Goal: Communication & Community: Answer question/provide support

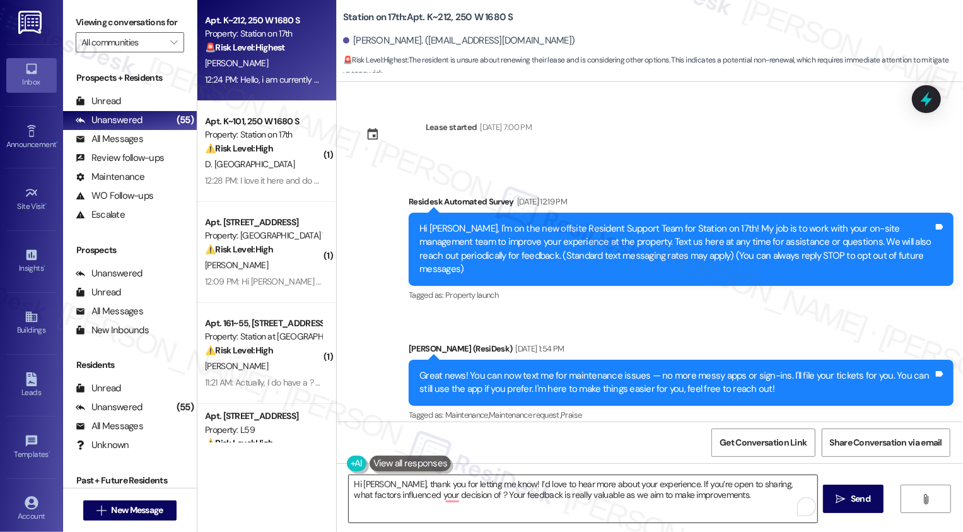
scroll to position [858, 0]
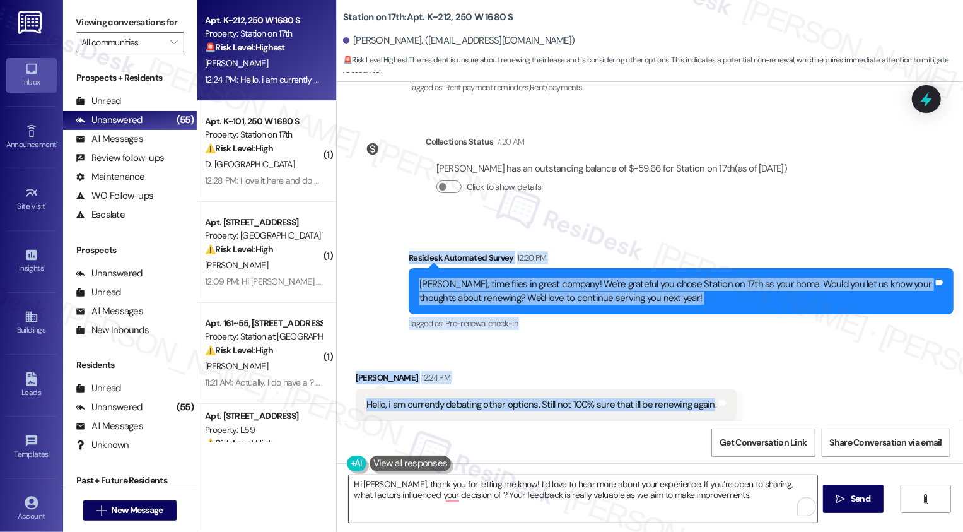
click at [432, 490] on textarea "Hi Michelle, thank you for letting me know! I’d love to hear more about your ex…" at bounding box center [583, 498] width 469 height 47
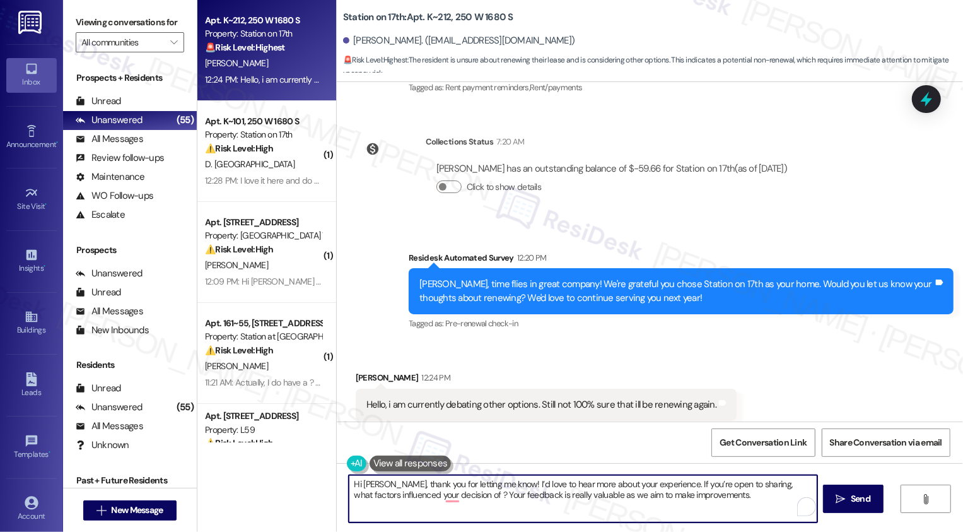
paste textarea "your response. May I ask if there are any particular reasons you’re unsure abou…"
click at [684, 494] on textarea "Hi Michelle, thank you for your response. May I ask if there are any particular…" at bounding box center [583, 498] width 469 height 47
click at [715, 494] on textarea "Hi Michelle, thank you for your response. May I ask if there are any particular…" at bounding box center [583, 498] width 469 height 47
type textarea "Hi Michelle, thank you for your response. May I ask if there are any particular…"
click at [862, 503] on span "Send" at bounding box center [861, 498] width 20 height 13
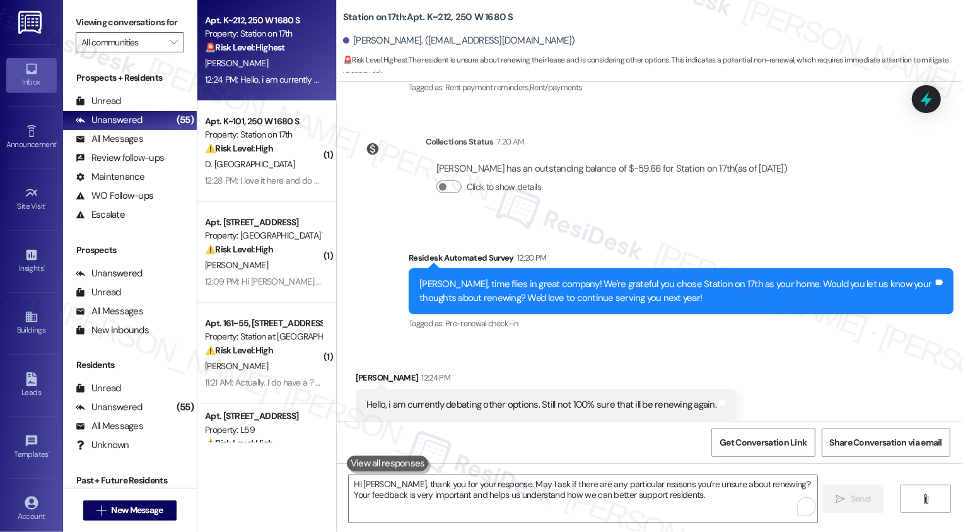
scroll to position [959, 0]
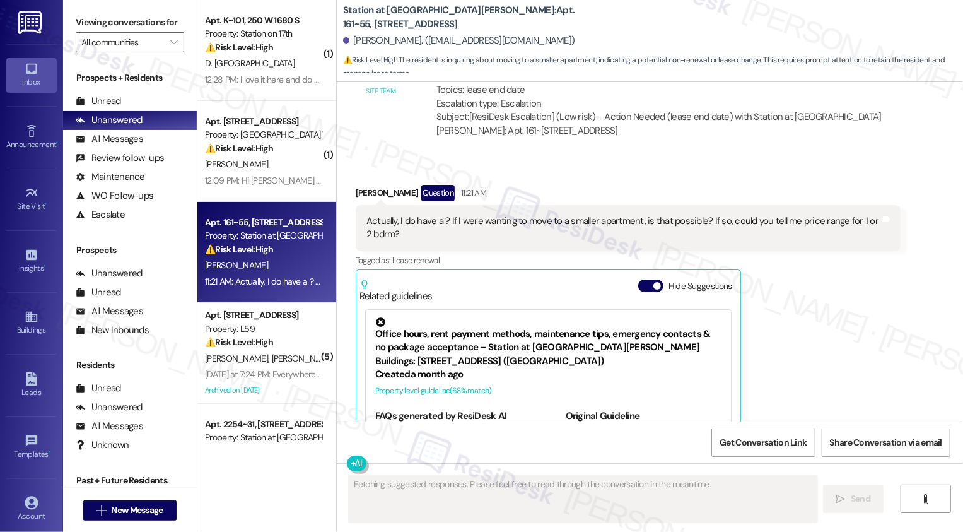
scroll to position [755, 0]
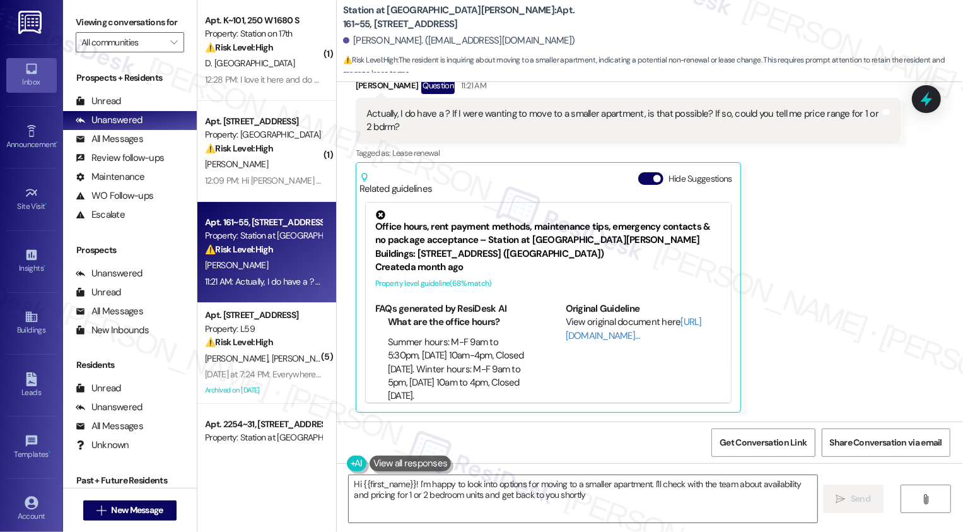
type textarea "Hi {{first_name}}! I'm happy to look into options for moving to a smaller apart…"
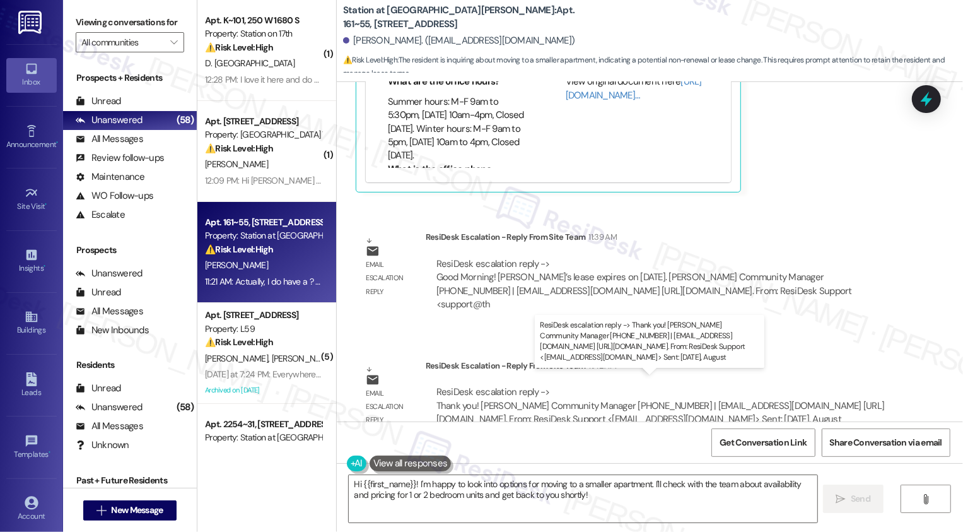
scroll to position [973, 0]
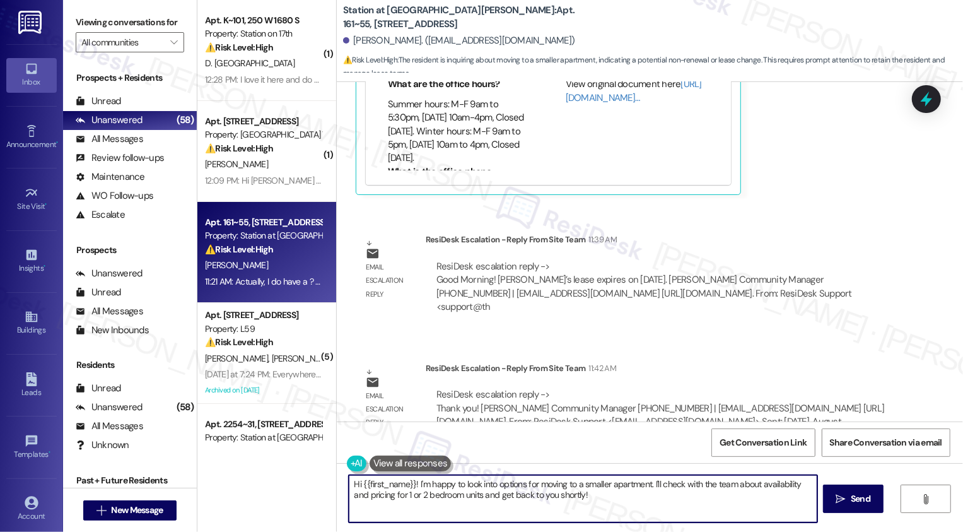
click at [412, 484] on textarea "Hi {{first_name}}! I'm happy to look into options for moving to a smaller apart…" at bounding box center [583, 498] width 469 height 47
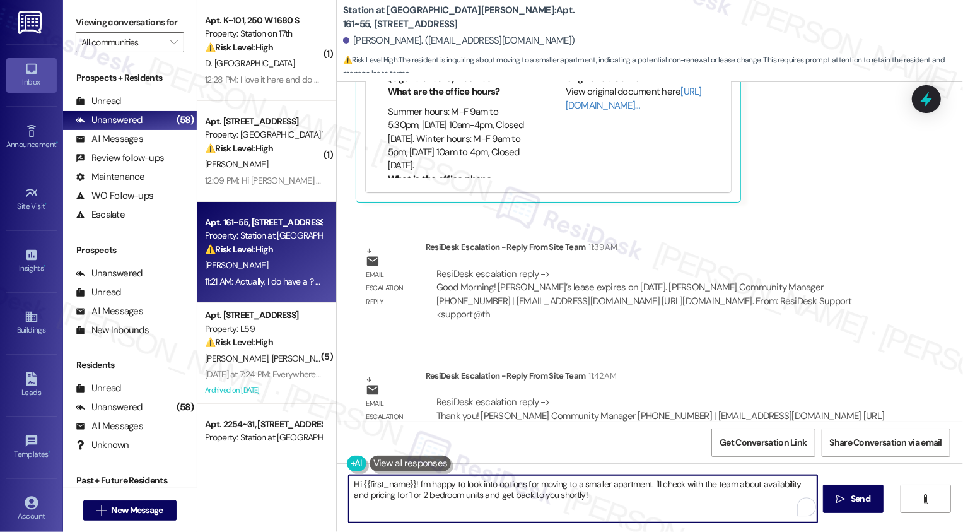
scroll to position [574, 0]
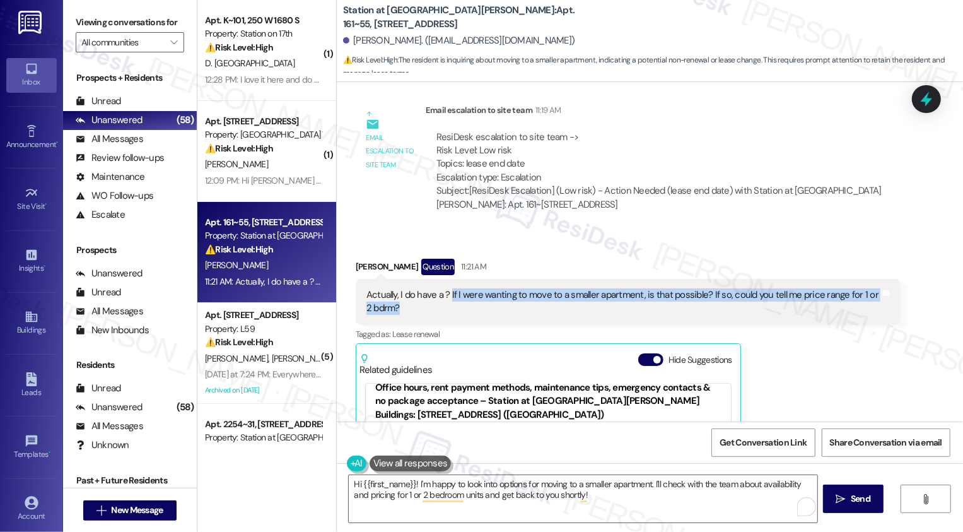
drag, startPoint x: 442, startPoint y: 295, endPoint x: 467, endPoint y: 313, distance: 31.0
click at [467, 313] on div "Actually, I do have a ? If I were wanting to move to a smaller apartment, is th…" at bounding box center [623, 301] width 514 height 27
copy div "If I were wanting to move to a smaller apartment, is that possible? If so, coul…"
click at [713, 245] on div "Received via SMS Randi Williams Question 11:21 AM Actually, I do have a ? If I …" at bounding box center [650, 416] width 626 height 373
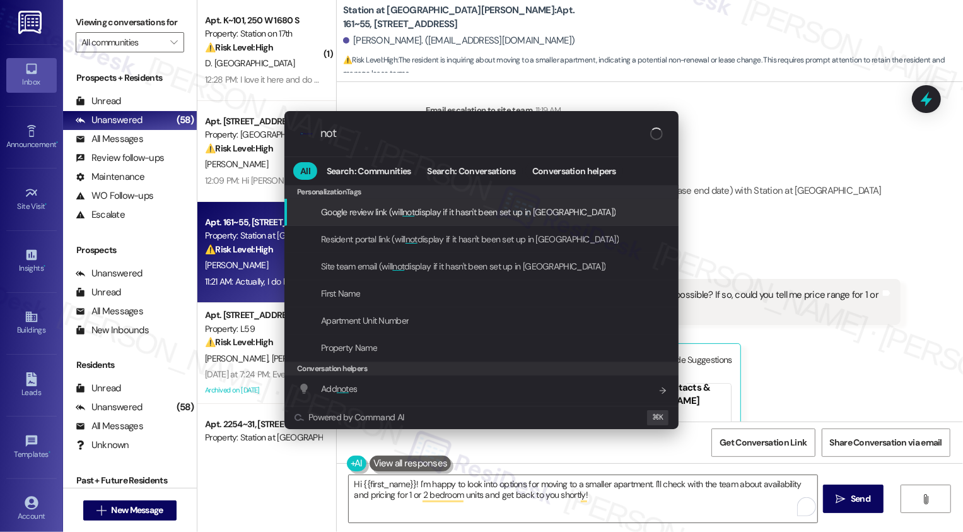
type input "note"
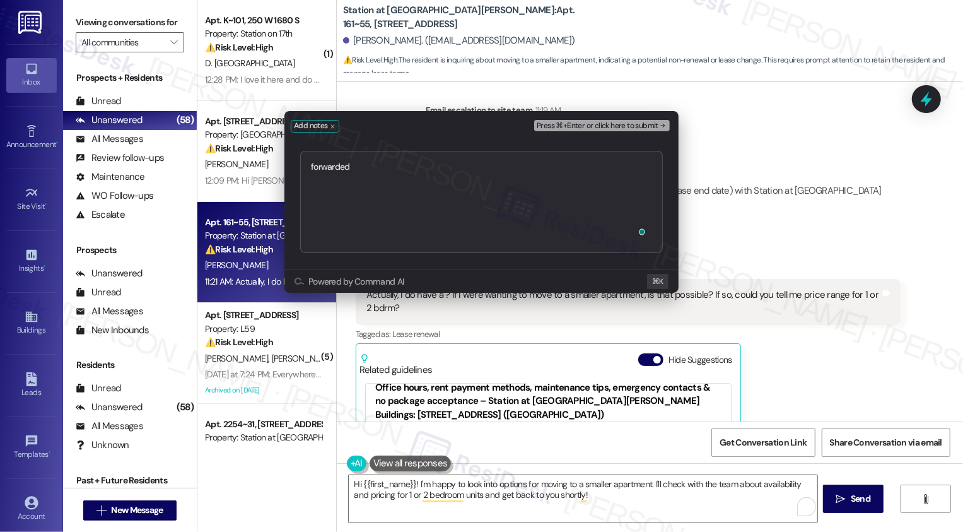
type textarea "forwarded https://residesk.slack.com/archives/C08M09UT317/p1756404724421709?thr…"
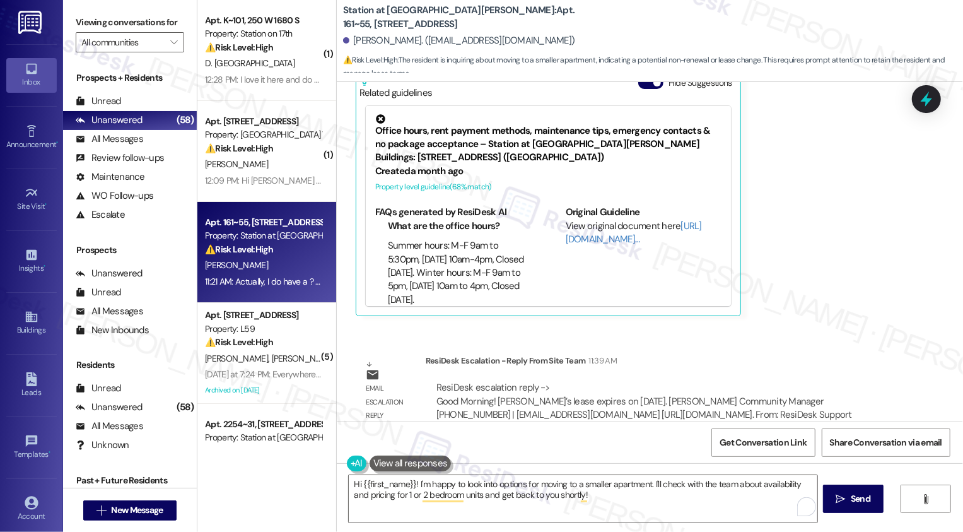
scroll to position [962, 0]
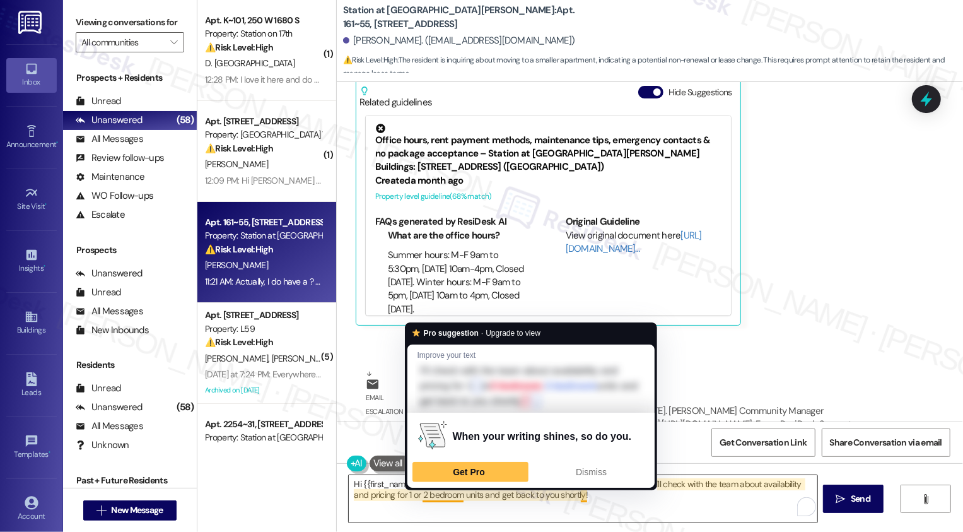
click at [383, 489] on textarea "Hi {{first_name}}! I'm happy to look into options for moving to a smaller apart…" at bounding box center [583, 498] width 469 height 47
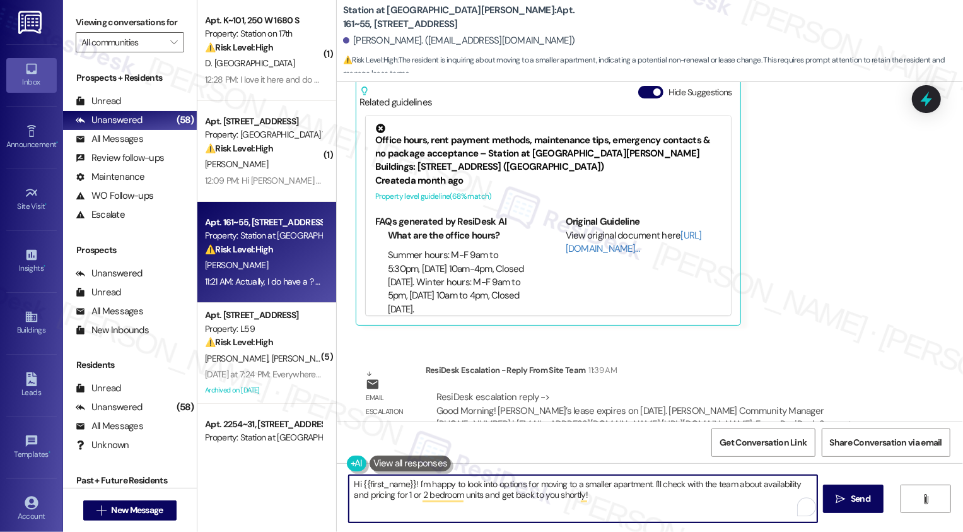
drag, startPoint x: 412, startPoint y: 483, endPoint x: 300, endPoint y: 483, distance: 112.3
click at [301, 483] on div "( 1 ) Apt. K~101, 250 W 1680 S Property: Station on 17th ⚠️ Risk Level: High Th…" at bounding box center [580, 266] width 766 height 532
drag, startPoint x: 400, startPoint y: 495, endPoint x: 583, endPoint y: 500, distance: 183.0
click at [583, 500] on textarea "I'm happy to look into options for moving to a smaller apartment. I'll check wi…" at bounding box center [583, 498] width 469 height 47
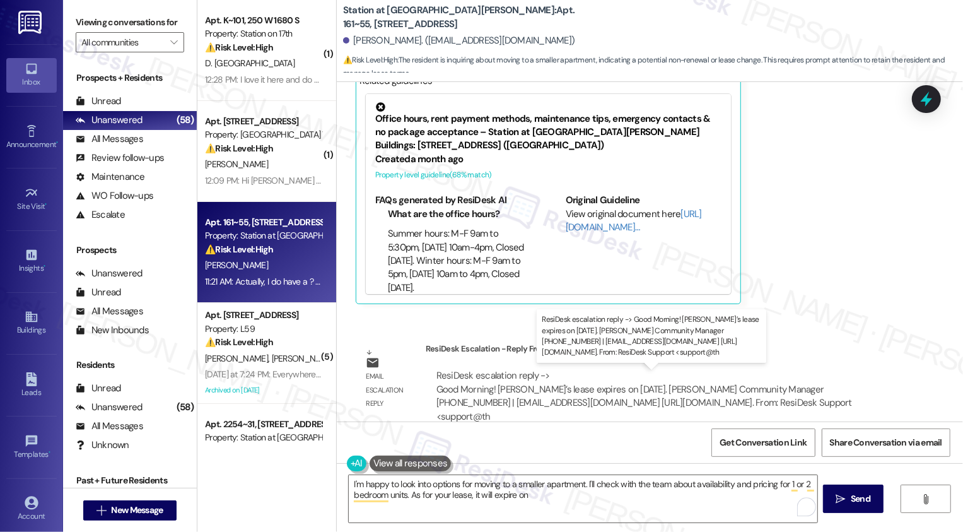
drag, startPoint x: 584, startPoint y: 390, endPoint x: 611, endPoint y: 390, distance: 26.5
click at [611, 390] on div "ResiDesk escalation reply -> Good Morning! Randi’s lease expires on 12/31/25. D…" at bounding box center [644, 395] width 416 height 53
drag, startPoint x: 583, startPoint y: 389, endPoint x: 613, endPoint y: 389, distance: 29.6
click at [613, 389] on div "ResiDesk escalation reply -> Good Morning! Randi’s lease expires on 12/31/25. D…" at bounding box center [644, 395] width 416 height 53
copy div "12/31/25"
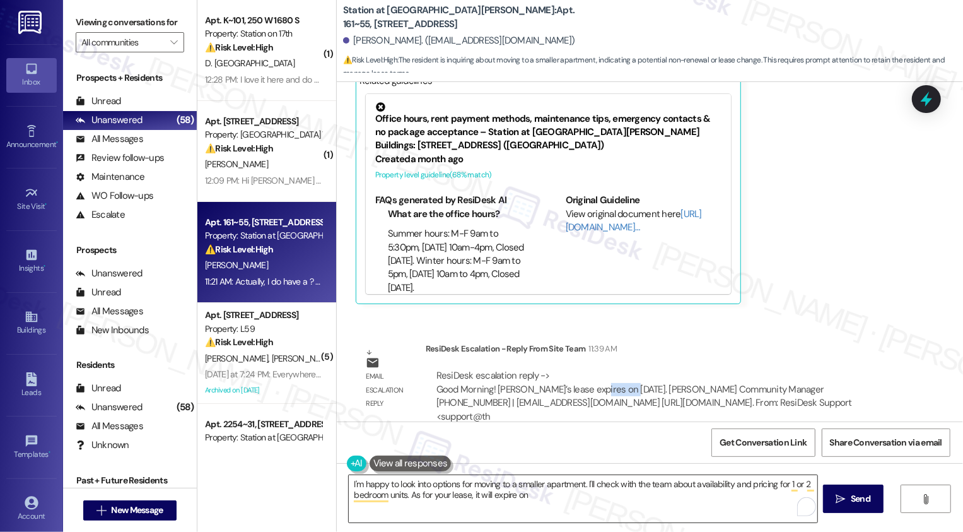
click at [568, 493] on textarea "I'm happy to look into options for moving to a smaller apartment. I'll check wi…" at bounding box center [583, 498] width 469 height 47
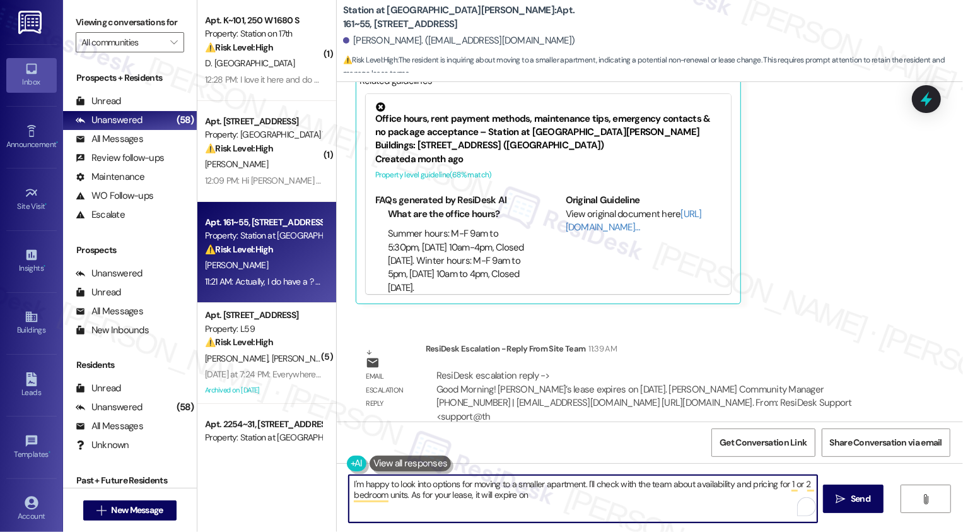
paste textarea "12/31/25"
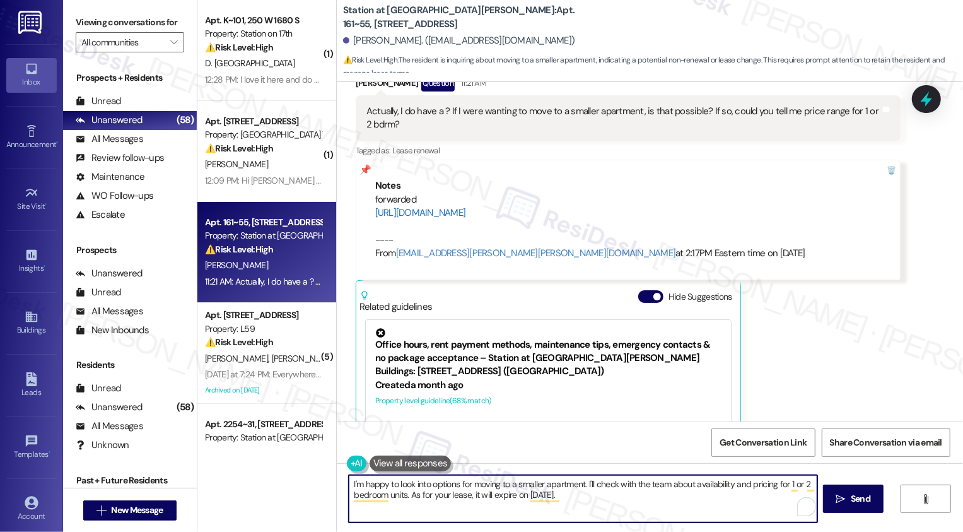
scroll to position [20, 0]
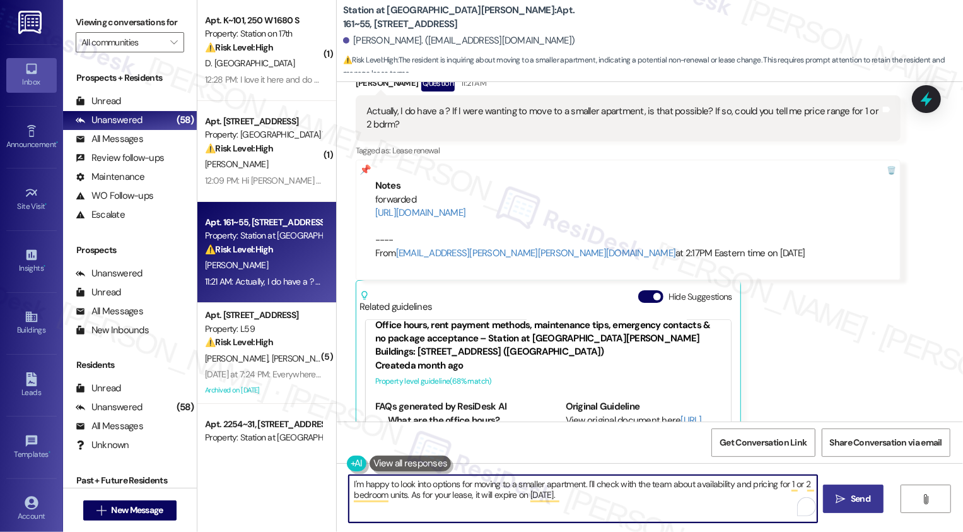
type textarea "I'm happy to look into options for moving to a smaller apartment. I'll check wi…"
click at [834, 496] on span " Send" at bounding box center [854, 498] width 40 height 13
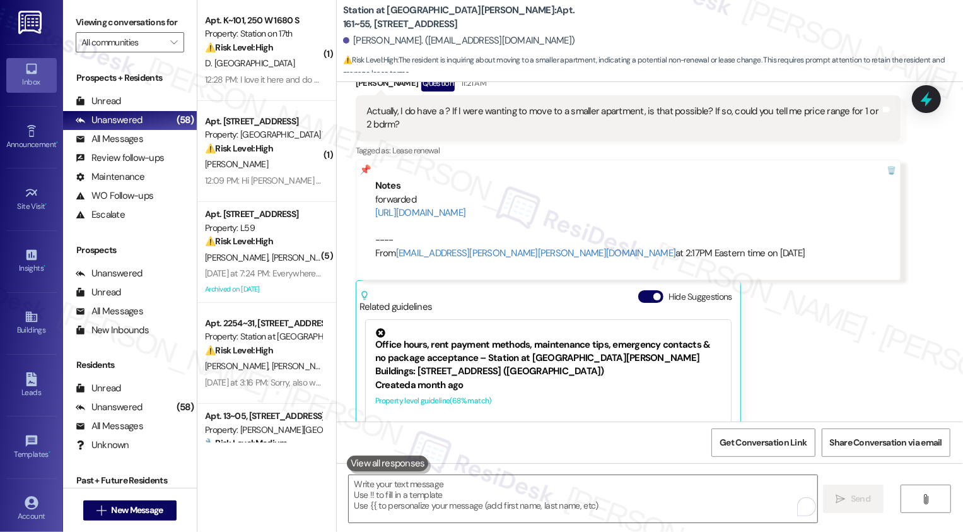
scroll to position [875, 0]
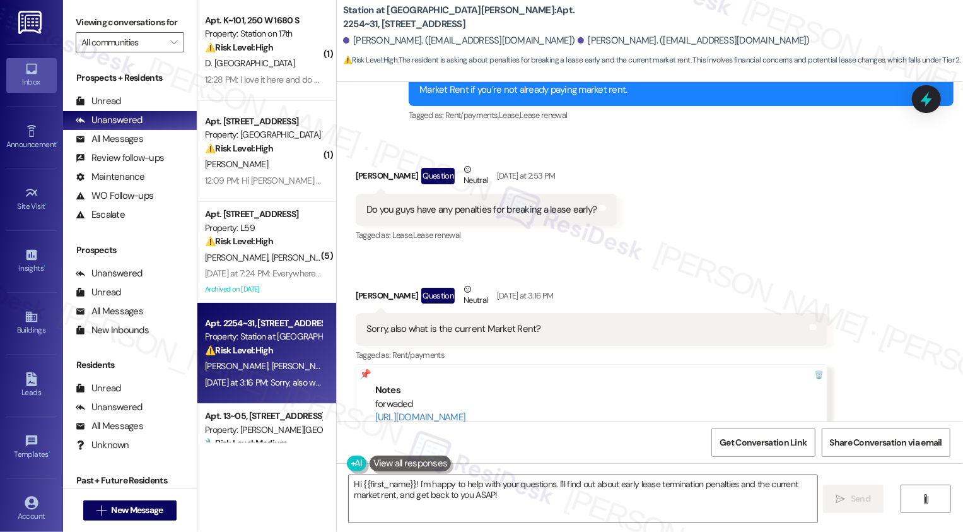
scroll to position [1813, 0]
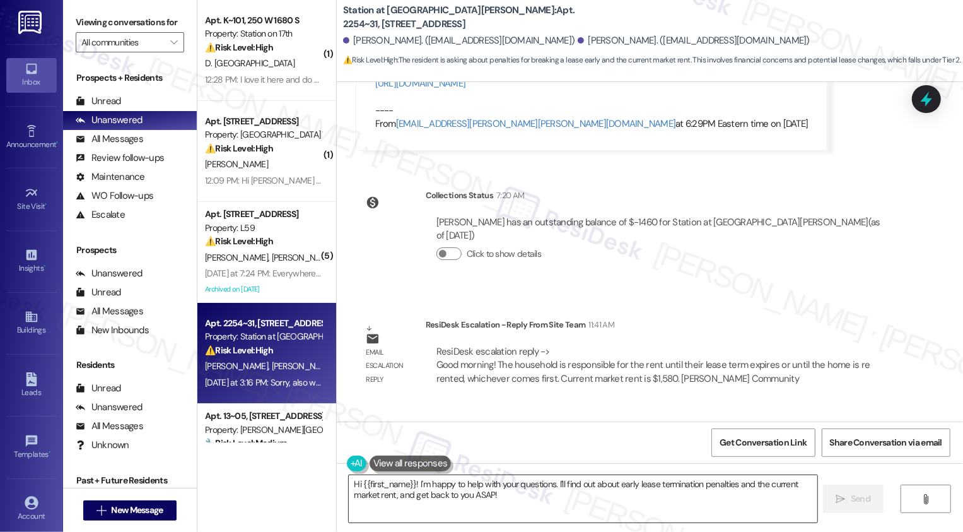
click at [470, 510] on textarea "Hi {{first_name}}! I'm happy to help with your questions. I'll find out about e…" at bounding box center [583, 498] width 469 height 47
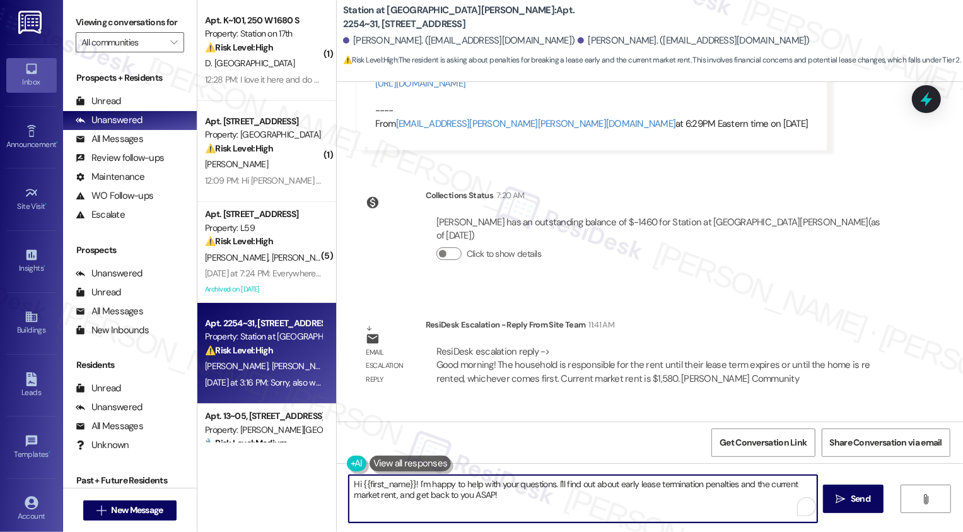
paste textarea "The household is responsible for the rent until their lease term expires or unt…"
click at [349, 486] on textarea "The household is responsible for the rent until their lease term expires or unt…" at bounding box center [583, 498] width 469 height 47
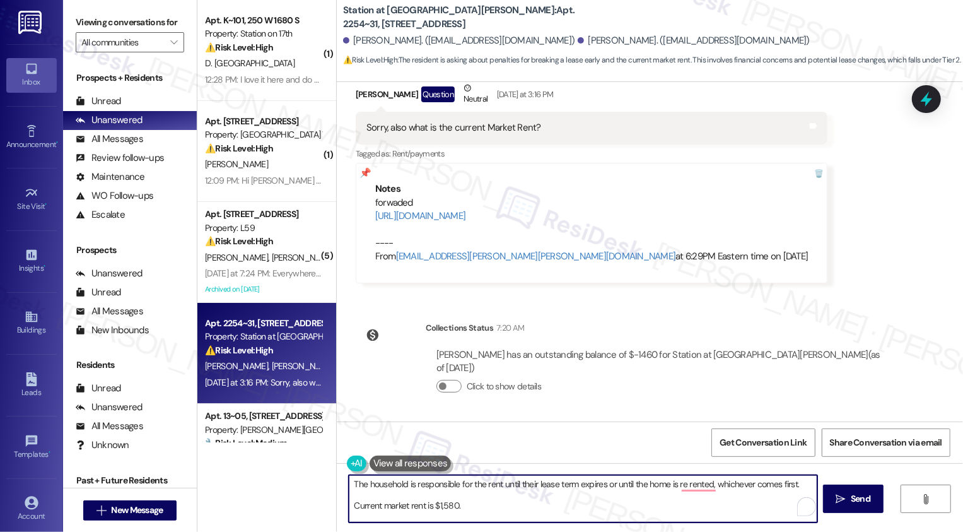
scroll to position [1679, 0]
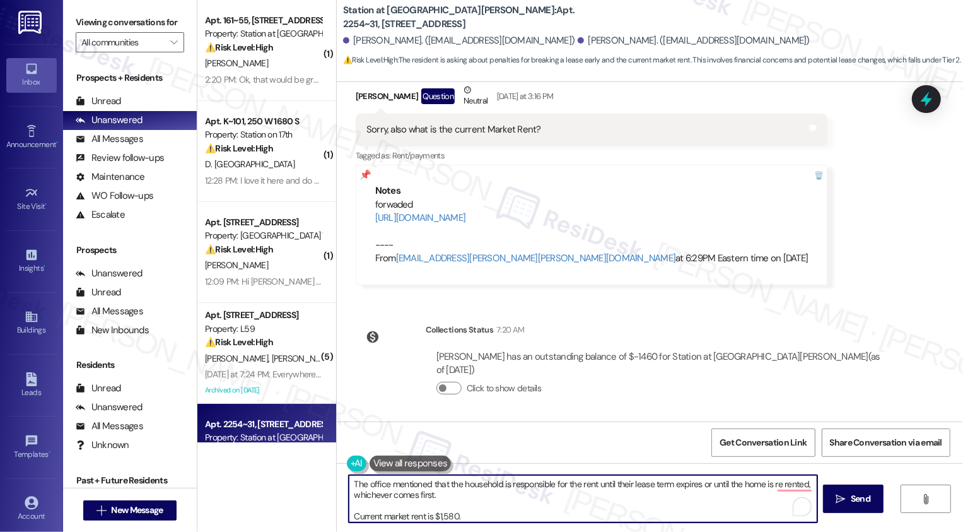
click at [371, 487] on textarea "The office mentioned that the household is responsible for the rent until their…" at bounding box center [583, 498] width 469 height 47
click at [619, 483] on textarea "The office mentioned that the household is responsible for the rent until their…" at bounding box center [583, 498] width 469 height 47
click at [462, 500] on textarea "The office mentioned that the household is responsible for the rent until your …" at bounding box center [583, 498] width 469 height 47
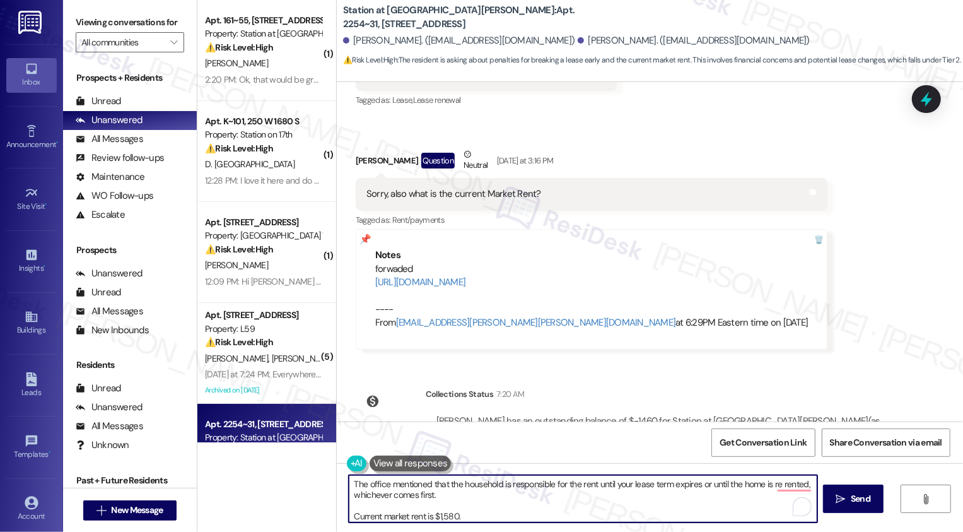
scroll to position [1634, 0]
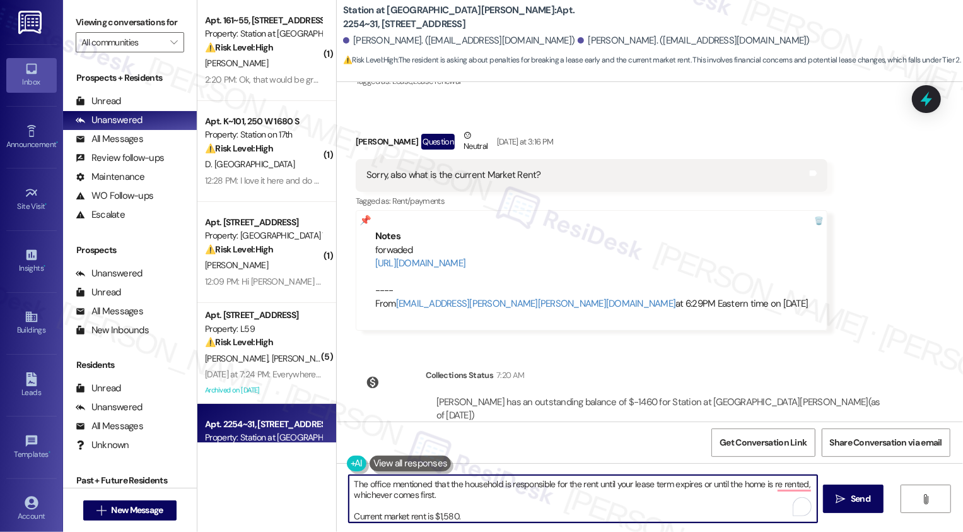
click at [479, 485] on textarea "The office mentioned that the household is responsible for the rent until your …" at bounding box center [583, 498] width 469 height 47
click at [588, 501] on textarea "The office mentioned that the household is responsible for the rent until your …" at bounding box center [583, 498] width 469 height 47
click at [400, 494] on textarea "The office mentioned that the household is responsible for the rent until your …" at bounding box center [583, 498] width 469 height 47
paste textarea "share that the household remains responsible for rent until the lease term expi…"
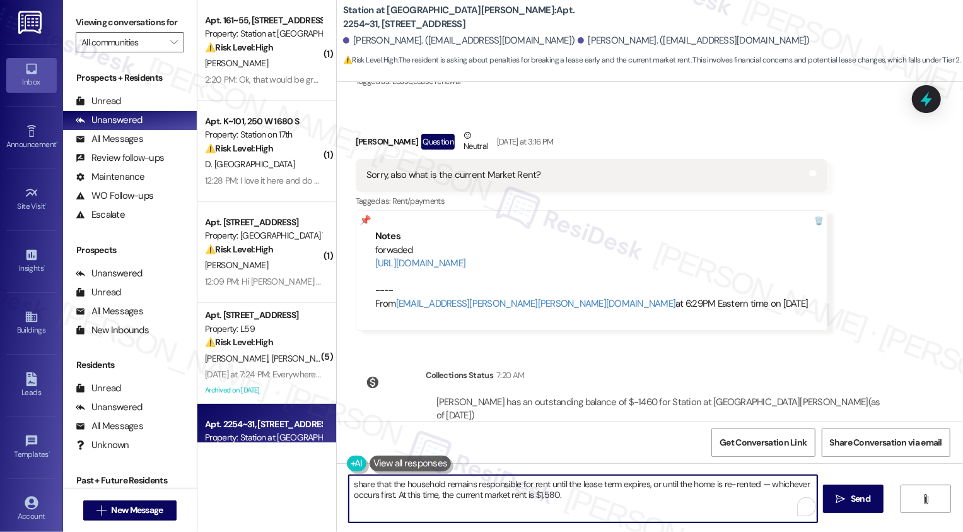
click at [349, 484] on textarea "share that the household remains responsible for rent until the lease term expi…" at bounding box center [583, 498] width 469 height 47
click at [806, 484] on textarea "The office shared that the household remains responsible for rent until the lea…" at bounding box center [583, 498] width 469 height 47
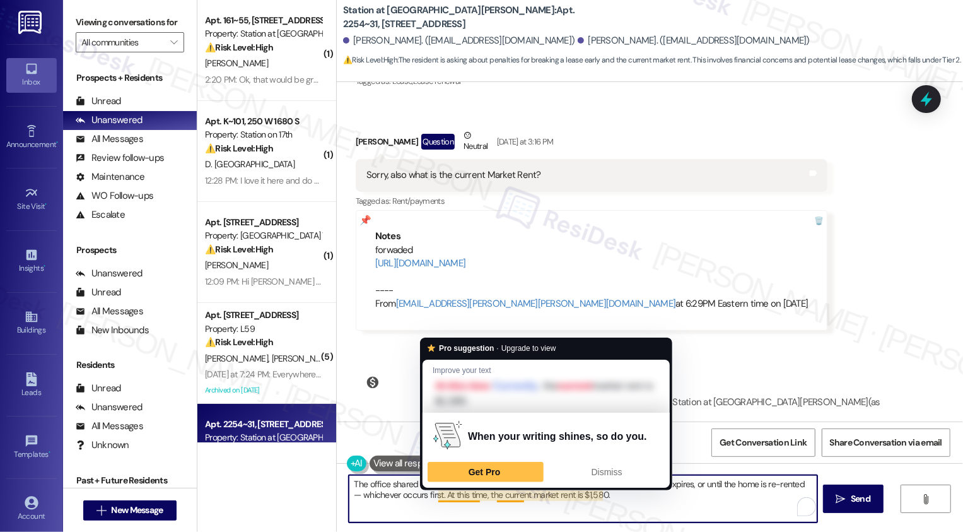
click at [431, 494] on textarea "The office shared that the household remains responsible for rent until the lea…" at bounding box center [583, 498] width 469 height 47
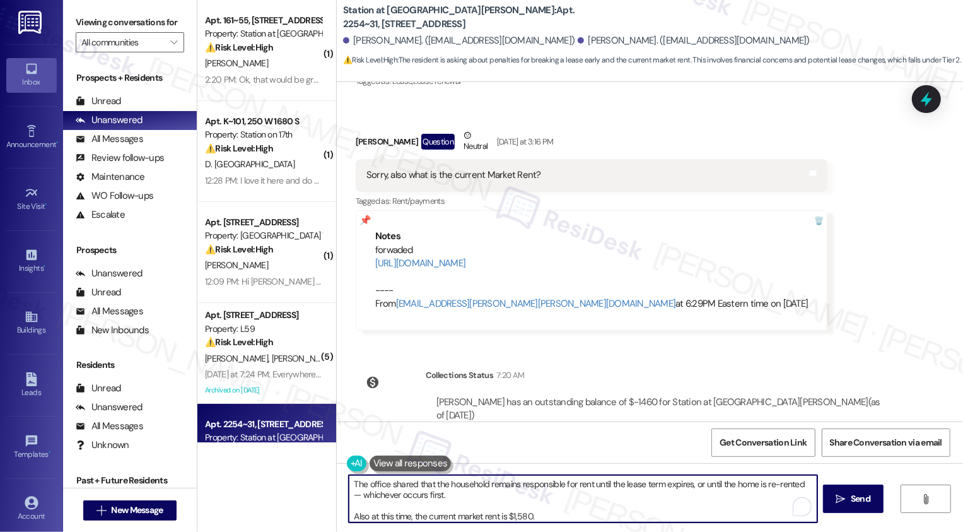
scroll to position [3, 0]
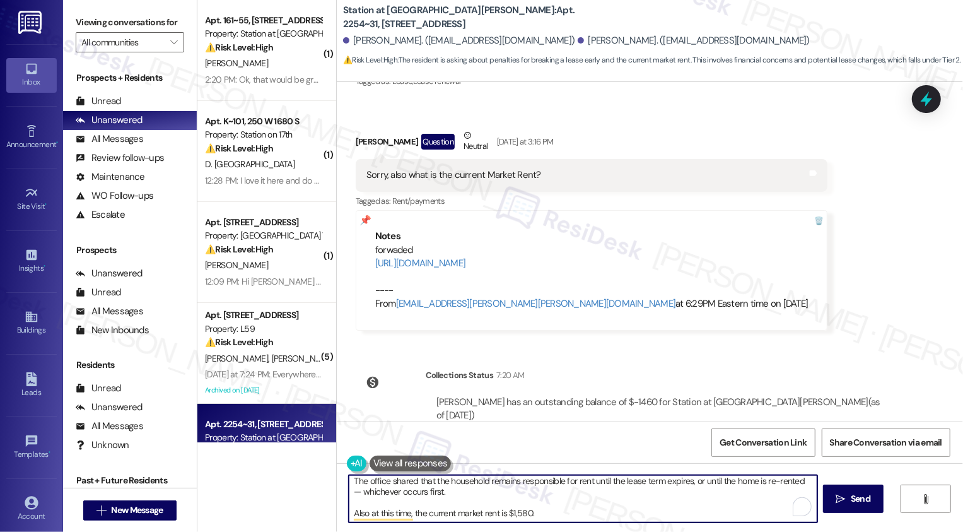
click at [558, 515] on textarea "The office shared that the household remains responsible for rent until the lea…" at bounding box center [583, 498] width 469 height 47
type textarea "The office shared that the household remains responsible for rent until the lea…"
click at [859, 505] on span "Send" at bounding box center [861, 498] width 20 height 13
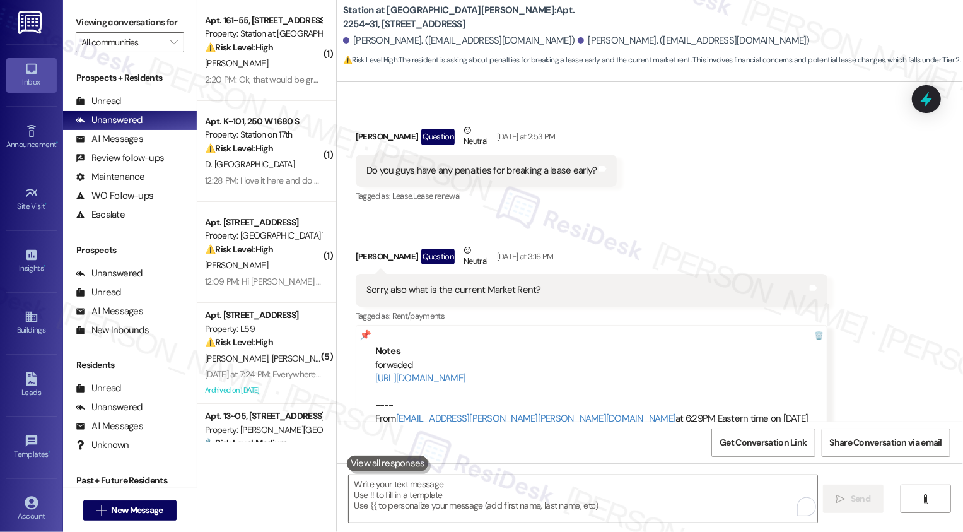
scroll to position [1511, 0]
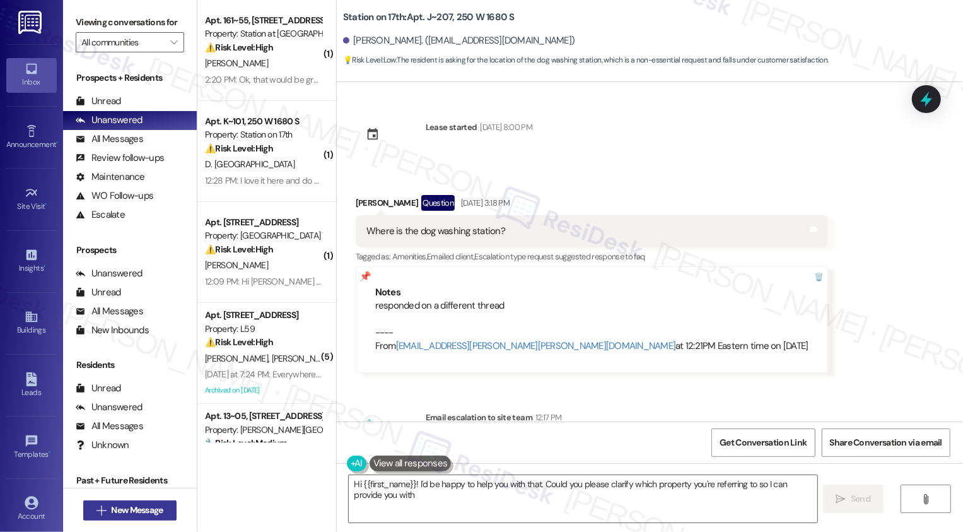
click at [141, 509] on span "New Message" at bounding box center [137, 509] width 52 height 13
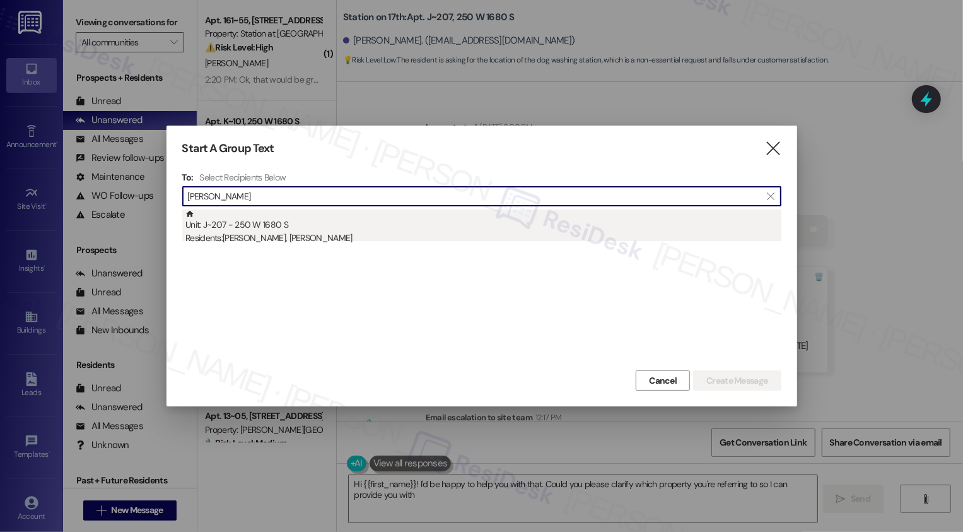
type input "michelle rojas"
click at [300, 220] on div "Unit: J~207 - 250 W 1680 S Residents: Michelle Rojas, Ben Wilcox" at bounding box center [483, 227] width 596 height 36
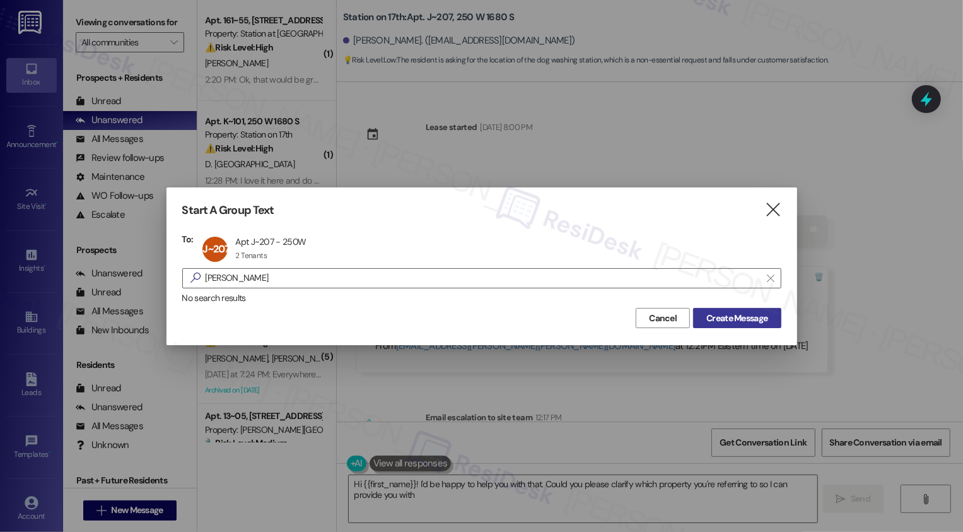
click at [742, 321] on span "Create Message" at bounding box center [736, 318] width 61 height 13
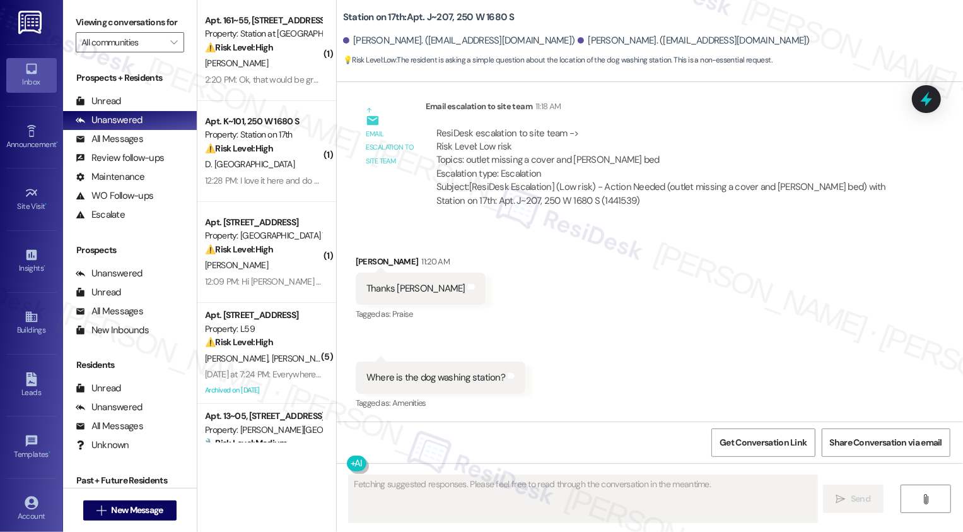
scroll to position [1047, 0]
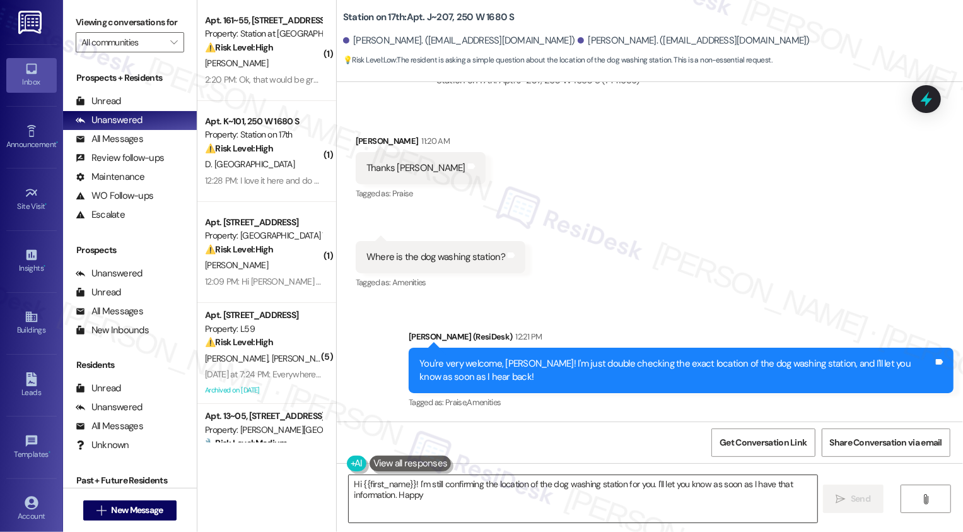
click at [579, 489] on textarea "Hi {{first_name}}! I'm still confirming the location of the dog washing station…" at bounding box center [583, 498] width 469 height 47
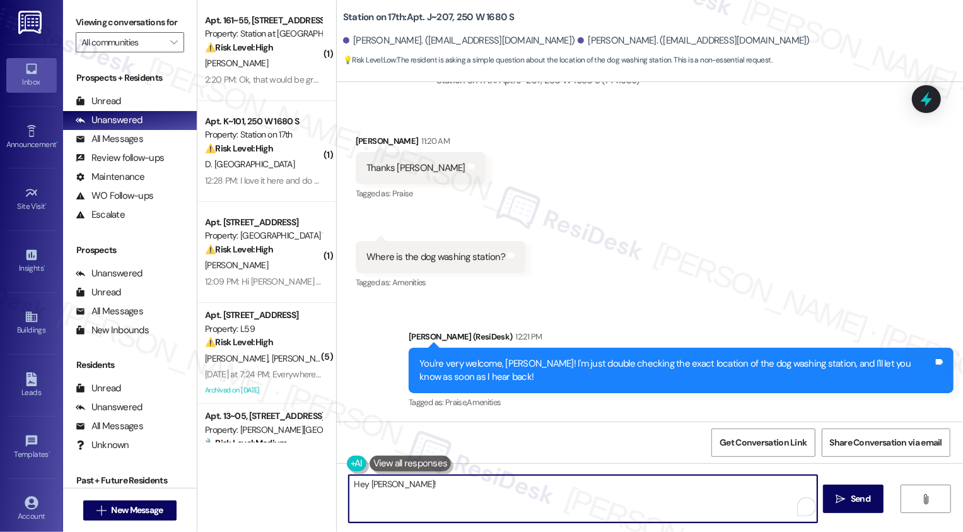
paste textarea "Let the resident know that the dog wash station is only available for residents…"
drag, startPoint x: 395, startPoint y: 482, endPoint x: 493, endPoint y: 475, distance: 98.6
click at [493, 475] on textarea "Hey Michelle! Let the resident know that the dog wash station is only available…" at bounding box center [583, 498] width 469 height 47
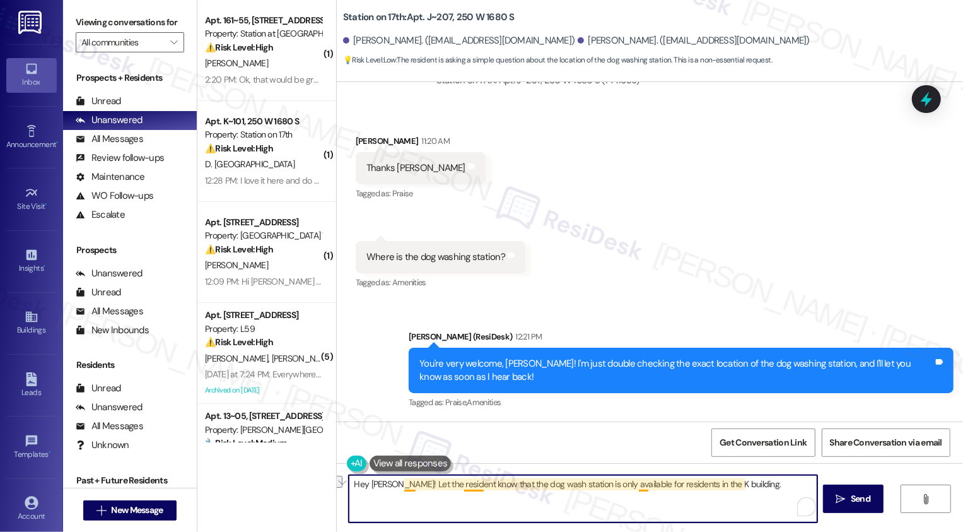
click at [464, 489] on textarea "Hey Michelle! Let the resident know that the dog wash station is only available…" at bounding box center [583, 498] width 469 height 47
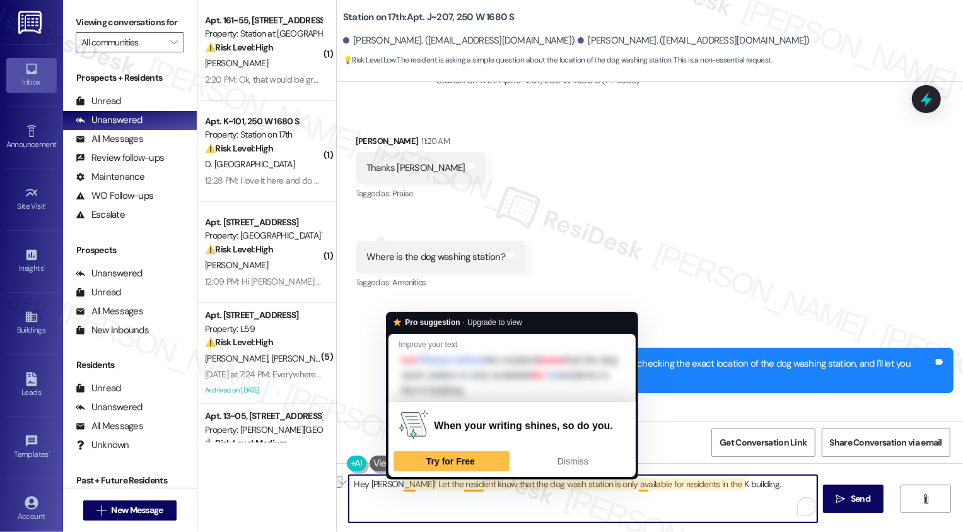
drag, startPoint x: 498, startPoint y: 484, endPoint x: 397, endPoint y: 484, distance: 100.3
click at [397, 484] on textarea "Hey Michelle! Let the resident know that the dog wash station is only available…" at bounding box center [583, 498] width 469 height 47
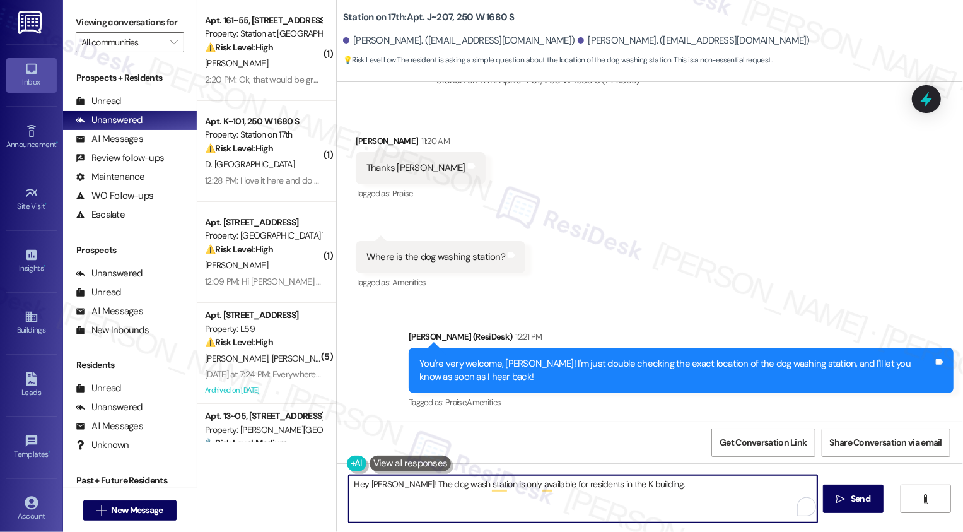
click at [397, 479] on textarea "Hey Michelle! The dog wash station is only available for residents in the K bui…" at bounding box center [583, 498] width 469 height 47
click at [647, 488] on textarea "Hey Michelle! The team has shared that the dog wash station is only available f…" at bounding box center [583, 498] width 469 height 47
click at [602, 487] on textarea "Hey Michelle! The team has shared that the dog wash station is only available f…" at bounding box center [583, 498] width 469 height 47
click at [750, 488] on textarea "Hey Michelle! The team has shared that the dog wash station is only available f…" at bounding box center [583, 498] width 469 height 47
type textarea "Hey Michelle! The team has shared that the dog wash station is only available f…"
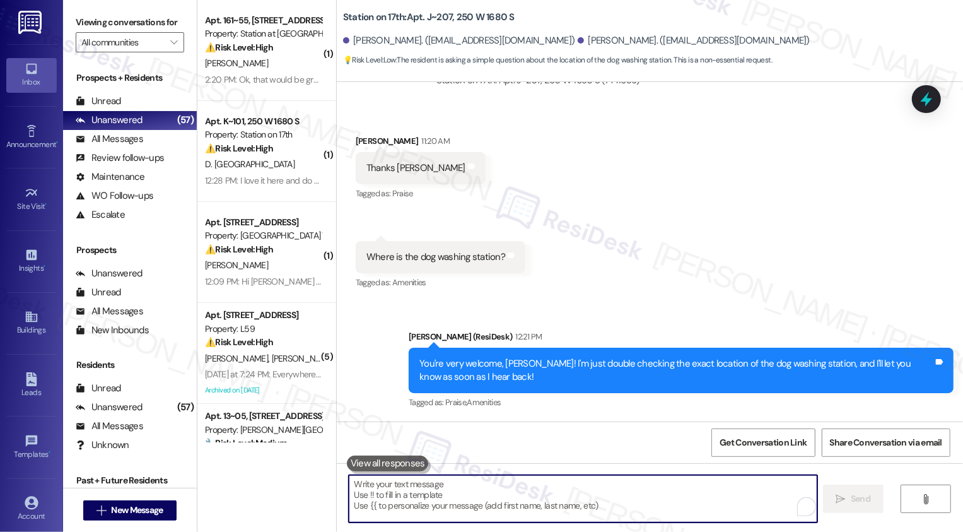
scroll to position [926, 0]
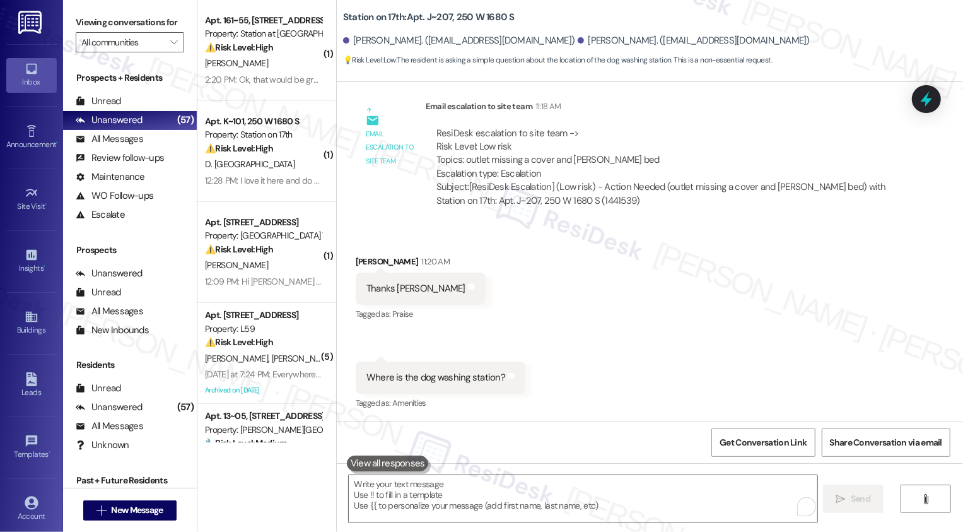
click at [834, 260] on div "Received via SMS Michelle Rojas 11:20 AM Thanks Sarah Tags and notes Tagged as:…" at bounding box center [650, 324] width 626 height 196
